Goal: Navigation & Orientation: Find specific page/section

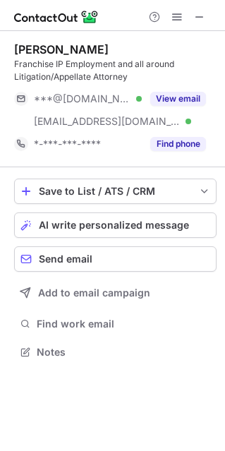
scroll to position [342, 225]
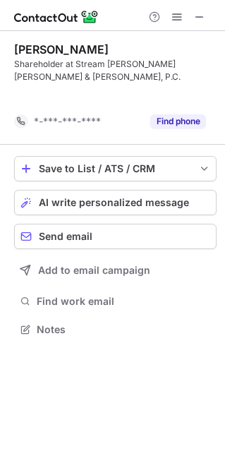
scroll to position [297, 225]
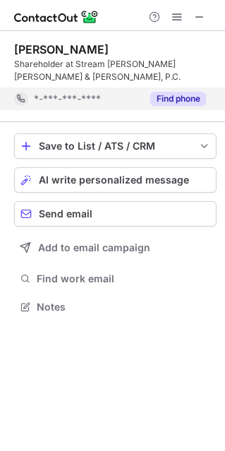
scroll to position [297, 225]
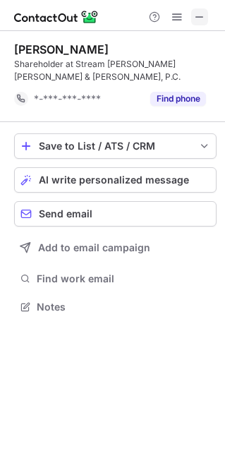
click at [200, 23] on span at bounding box center [199, 16] width 11 height 11
